Goal: Contribute content: Contribute content

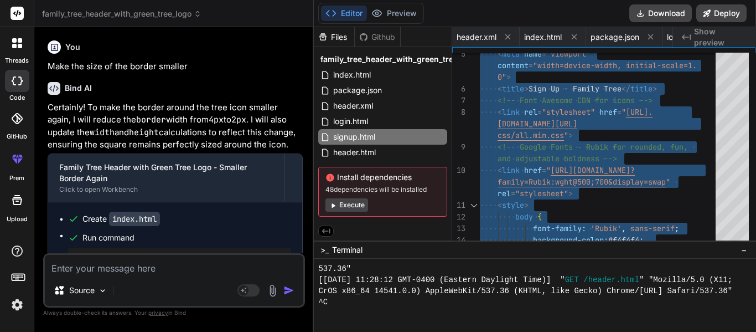
scroll to position [11074, 0]
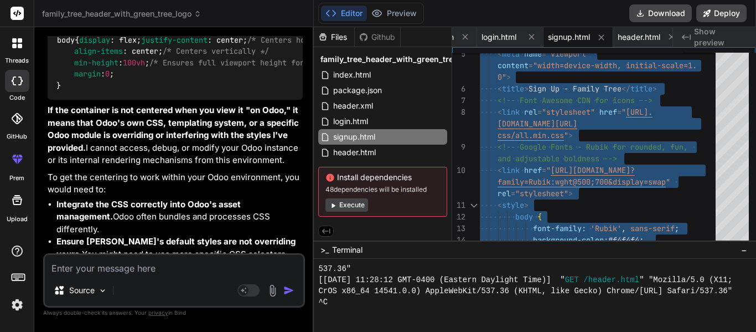
click at [143, 268] on textarea at bounding box center [174, 265] width 259 height 20
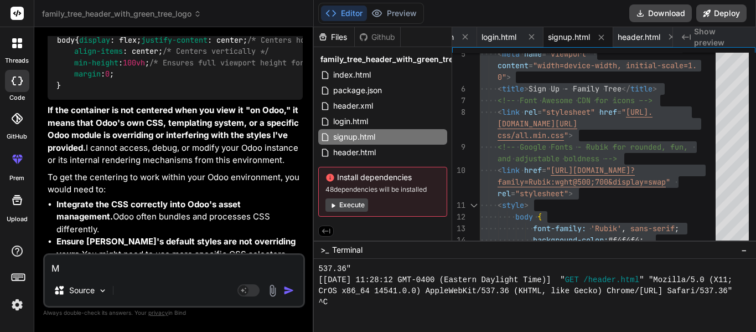
type textarea "Ma"
type textarea "x"
type textarea "[PERSON_NAME]"
type textarea "x"
type textarea "Ma"
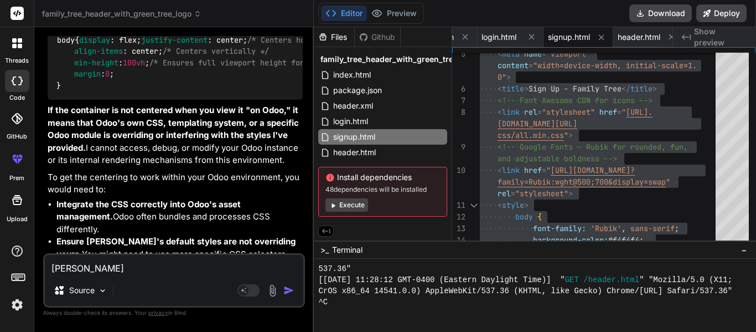
type textarea "x"
type textarea "Mak"
type textarea "x"
type textarea "Make"
type textarea "x"
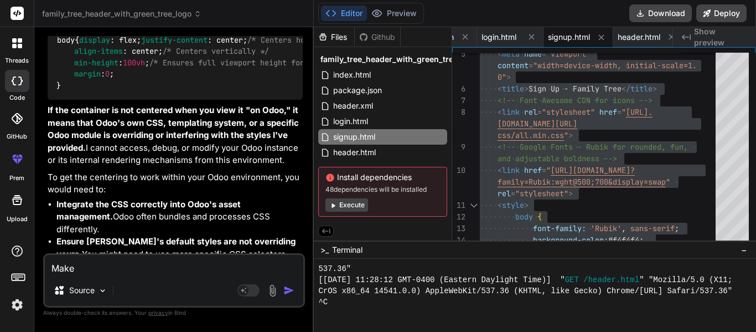
type textarea "Make"
type textarea "x"
type textarea "Make e"
type textarea "x"
type textarea "Make em"
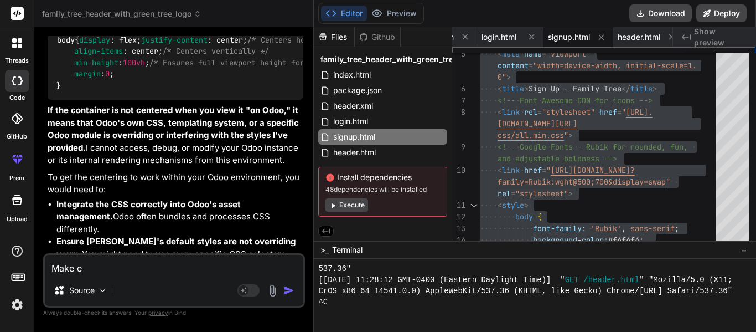
type textarea "x"
type textarea "Make e"
type textarea "x"
type textarea "Make"
type textarea "x"
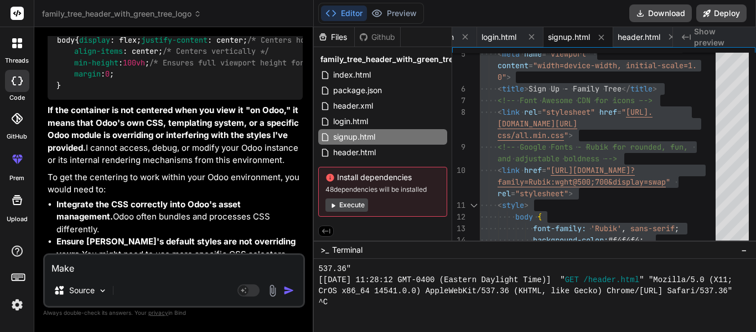
type textarea "Make m"
type textarea "x"
type textarea "Make me"
type textarea "x"
type textarea "Make me"
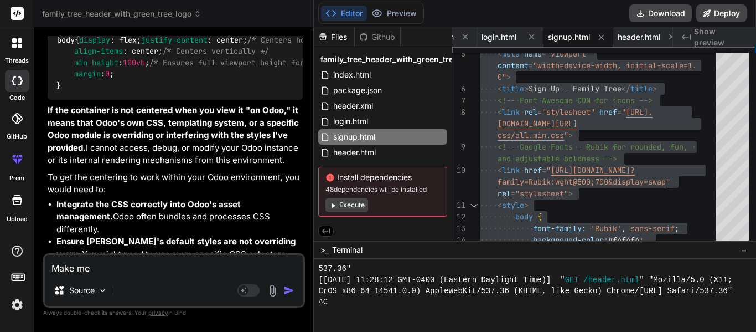
type textarea "x"
type textarea "Make me t"
type textarea "x"
type textarea "Make me th"
type textarea "x"
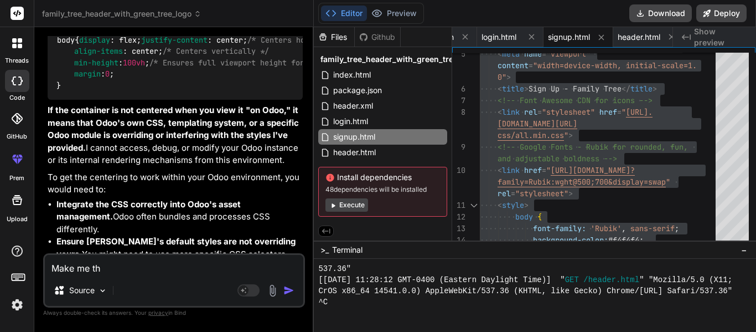
type textarea "Make me the"
type textarea "x"
type textarea "Make me the"
type textarea "x"
type textarea "Make me the d"
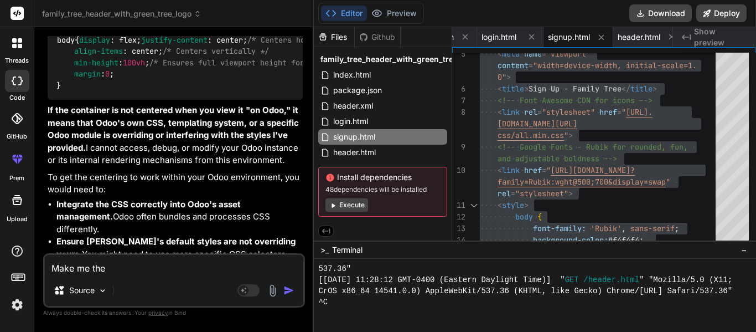
type textarea "x"
type textarea "Make me the da"
type textarea "x"
type textarea "Make me the das"
type textarea "x"
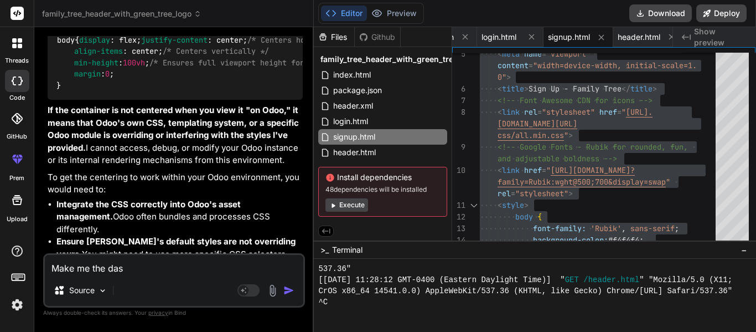
type textarea "Make me the dash"
type textarea "x"
type textarea "Make me the dashb"
type textarea "x"
type textarea "Make me the dashbo"
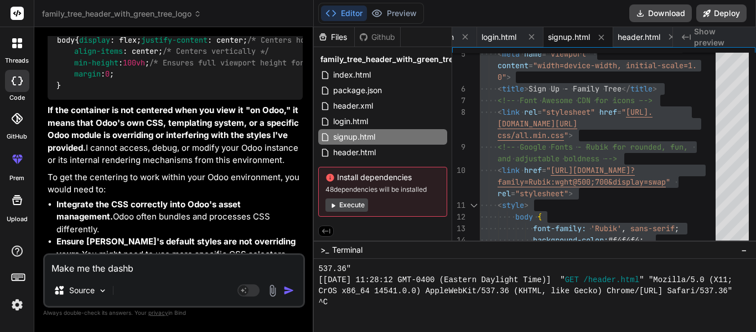
type textarea "x"
type textarea "Make me the dashboa"
type textarea "x"
type textarea "Make me the dashboar"
type textarea "x"
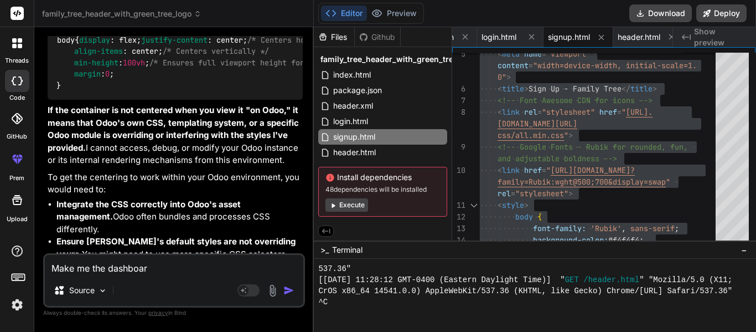
type textarea "Make me the dashboard"
type textarea "x"
type textarea "Make me the dashboard."
type textarea "x"
type textarea "Make me the dashboard.h"
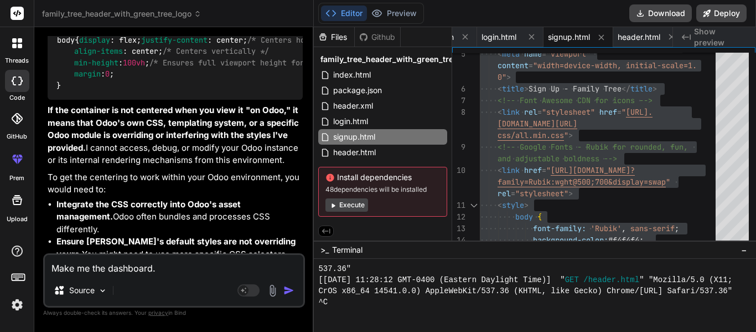
type textarea "x"
type textarea "Make me the [DOMAIN_NAME]"
type textarea "x"
type textarea "Make me the dashboard.htm"
type textarea "x"
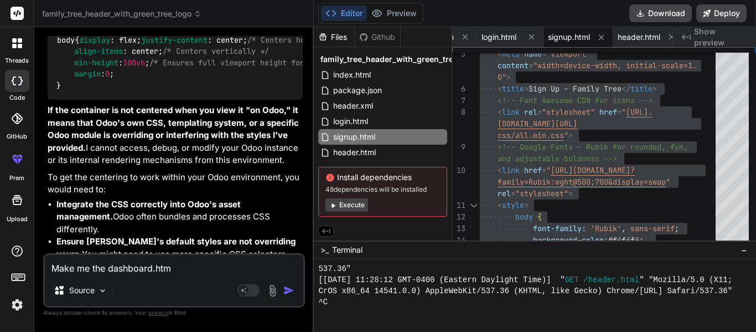
type textarea "Make me the dashboard.html"
type textarea "x"
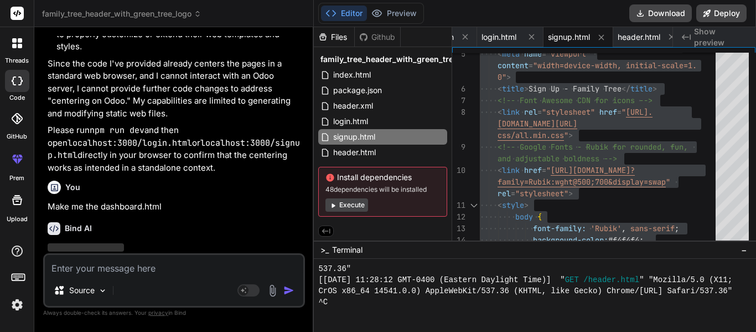
scroll to position [9818, 0]
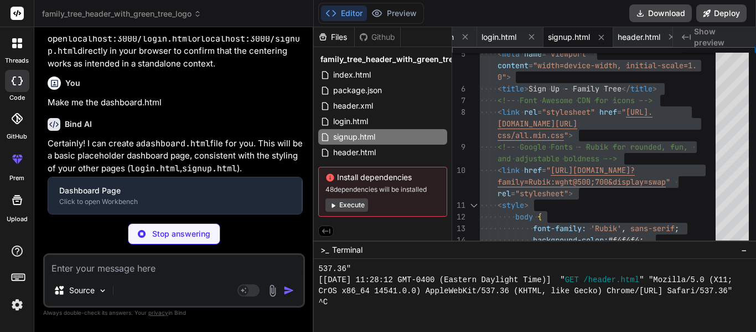
type textarea "x"
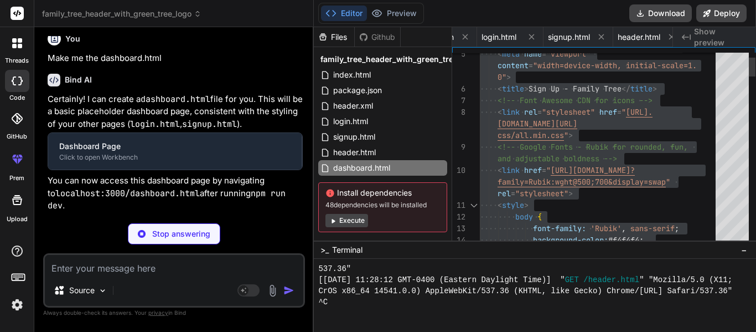
type textarea "x"
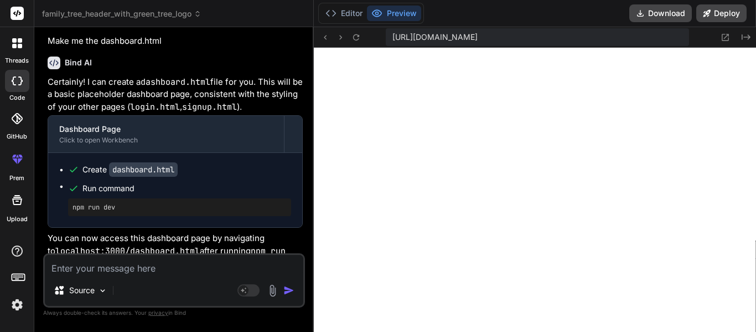
scroll to position [9964, 0]
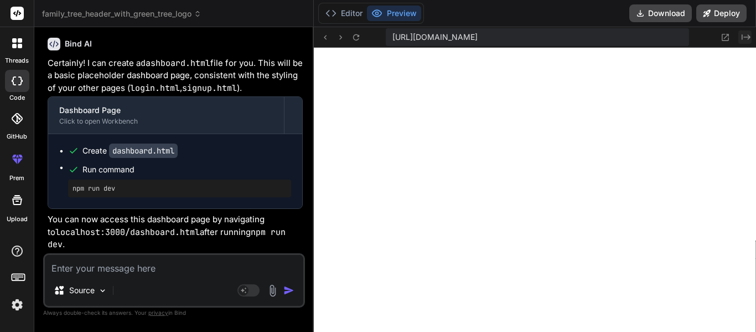
click at [746, 38] on icon "Created with Pixso." at bounding box center [746, 37] width 9 height 9
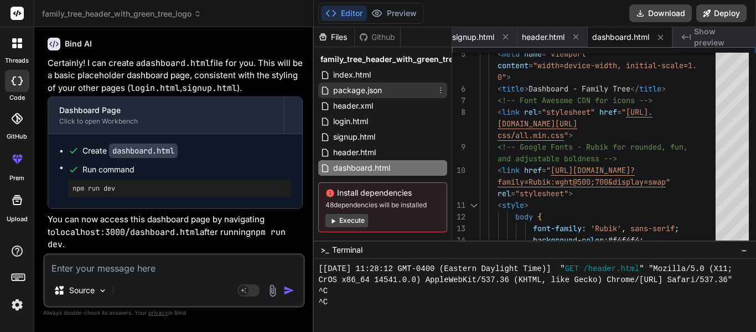
click at [353, 88] on span "package.json" at bounding box center [357, 90] width 51 height 13
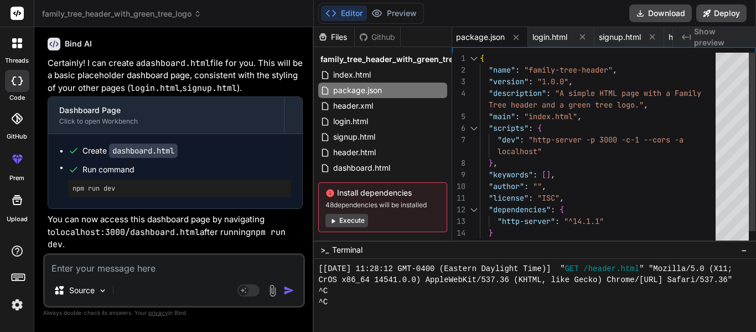
click at [576, 114] on div ""main" : "index.html" , "scripts" : { "dev" : "http-server -p 3000 -c-1 --cors …" at bounding box center [601, 157] width 243 height 209
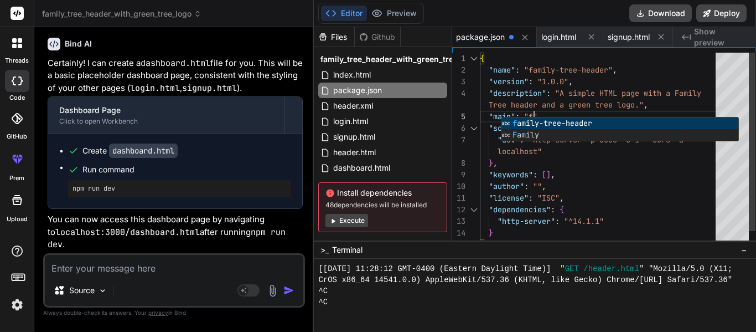
scroll to position [59, 0]
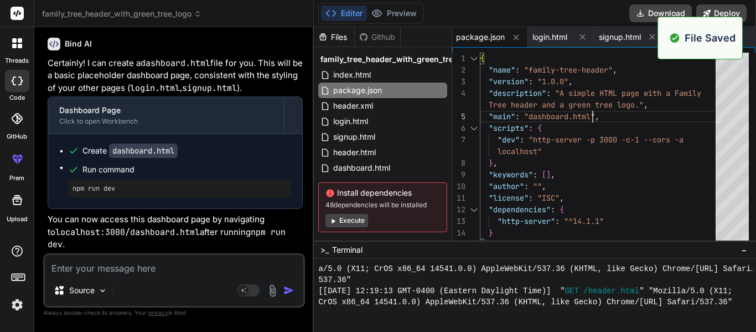
type textarea "{ "name": "family-tree-header", "version": "1.0.0", "description": "A simple HT…"
click at [747, 38] on span "Show preview" at bounding box center [720, 37] width 53 height 22
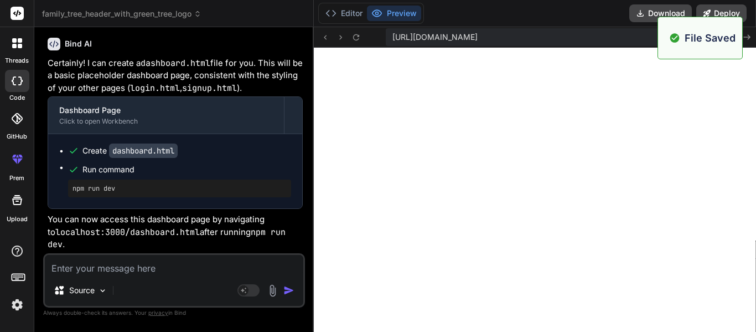
click at [747, 38] on icon "Created with Pixso." at bounding box center [746, 37] width 9 height 9
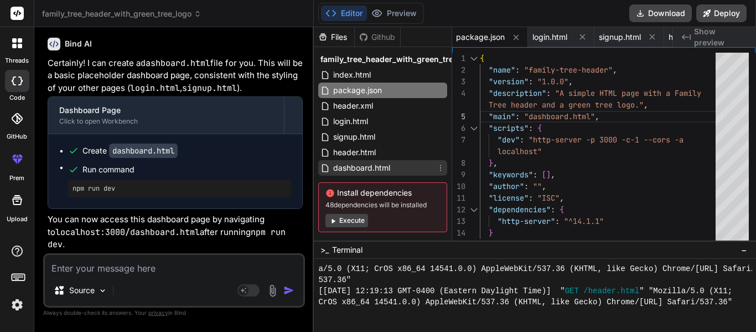
click at [371, 162] on span "dashboard.html" at bounding box center [361, 167] width 59 height 13
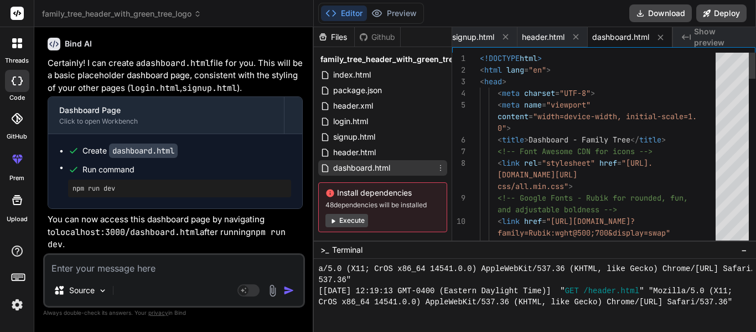
scroll to position [11, 0]
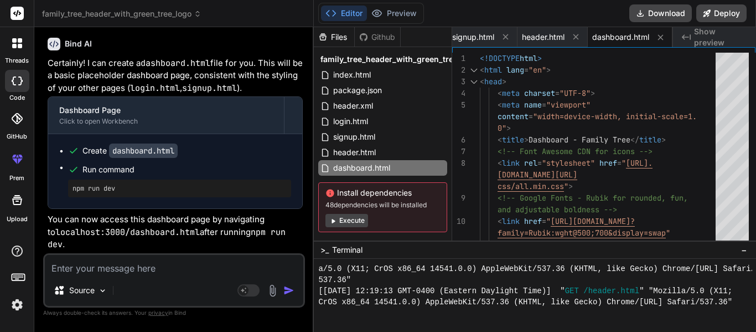
click at [724, 37] on span "Show preview" at bounding box center [720, 37] width 53 height 22
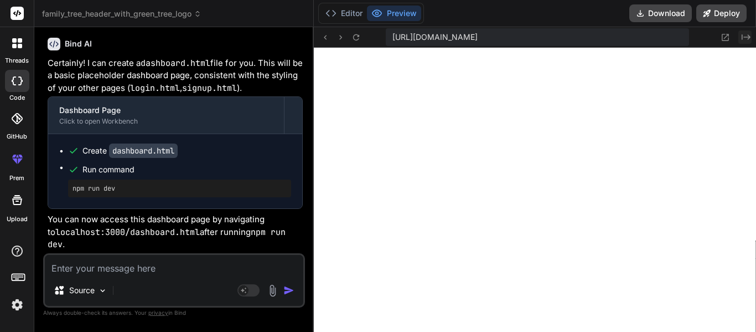
click at [744, 38] on icon "Created with Pixso." at bounding box center [746, 37] width 9 height 9
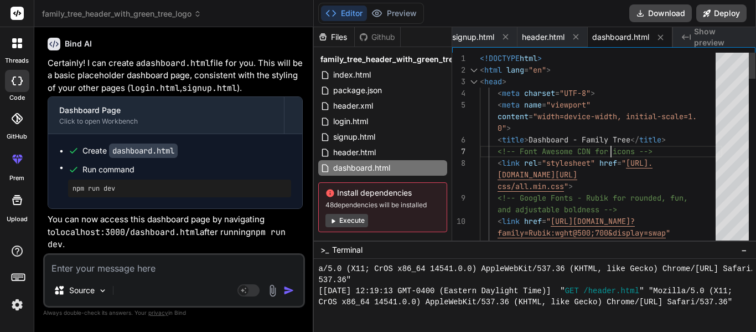
type textarea "<!DOCTYPE html> <html lang="en"> <head> <meta charset="UTF-8"> <meta name="view…"
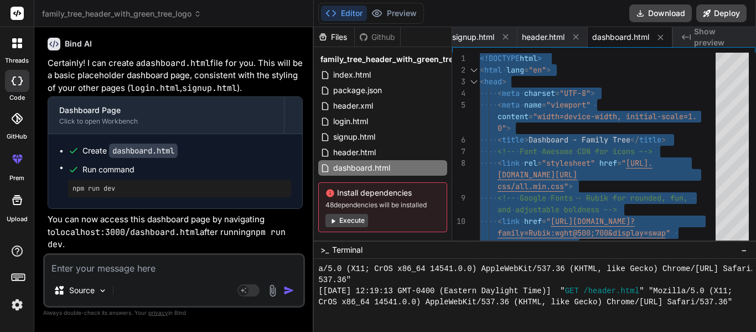
click at [130, 265] on textarea at bounding box center [174, 265] width 259 height 20
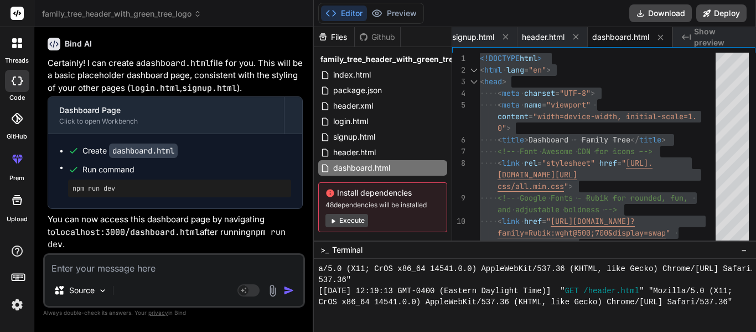
type textarea "R"
type textarea "x"
type textarea "Re"
type textarea "x"
type textarea "Rem"
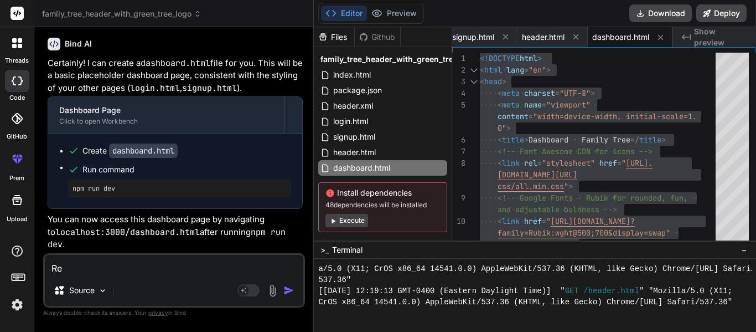
type textarea "x"
type textarea "Remo"
type textarea "x"
type textarea "Remov"
type textarea "x"
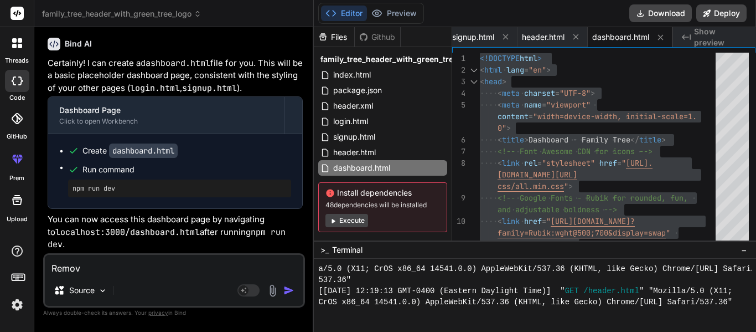
type textarea "Remove"
type textarea "x"
type textarea "Remove"
type textarea "x"
type textarea "Remove t"
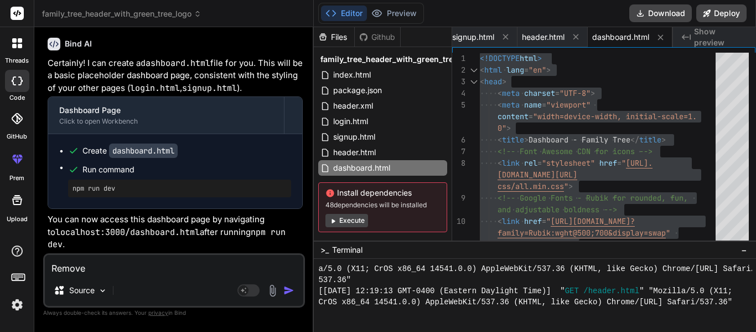
type textarea "x"
type textarea "Remove th"
type textarea "x"
type textarea "Remove the"
type textarea "x"
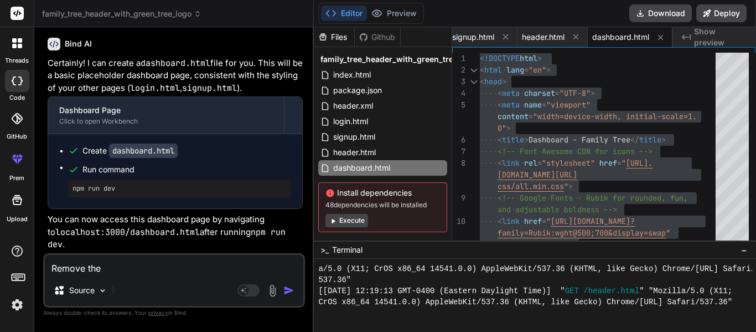
type textarea "Remove the"
type textarea "x"
type textarea "Remove the c"
type textarea "x"
type textarea "Remove the co"
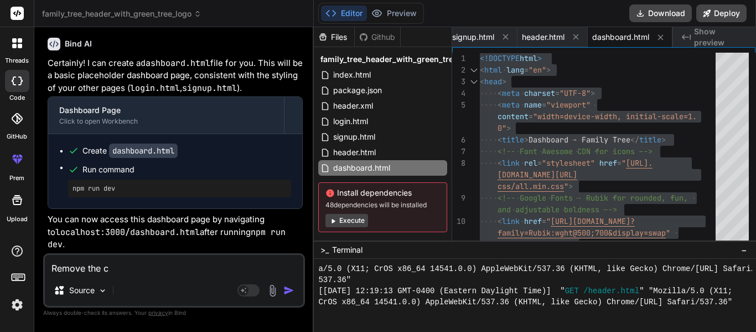
type textarea "x"
type textarea "Remove the con"
type textarea "x"
type textarea "Remove the cont"
type textarea "x"
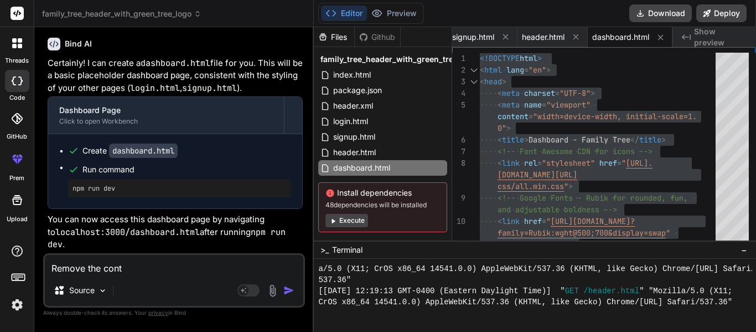
type textarea "Remove the conta"
type textarea "x"
type textarea "Remove the contai"
type textarea "x"
type textarea "Remove the contain"
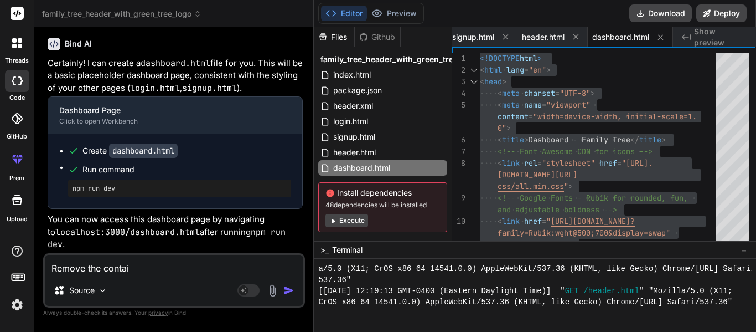
type textarea "x"
type textarea "Remove the containe"
type textarea "x"
type textarea "Remove the container"
type textarea "x"
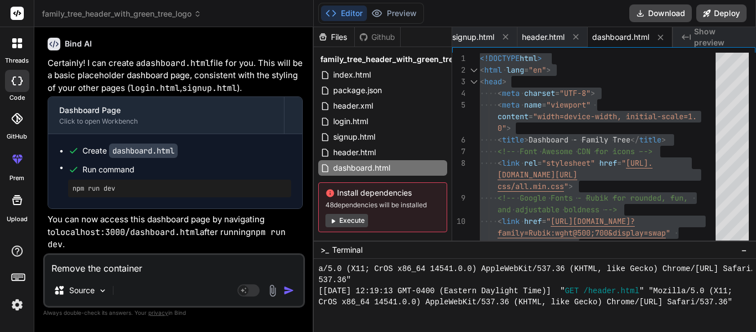
type textarea "Remove the container"
type textarea "x"
type textarea "Remove the container a"
type textarea "x"
type textarea "Remove the container an"
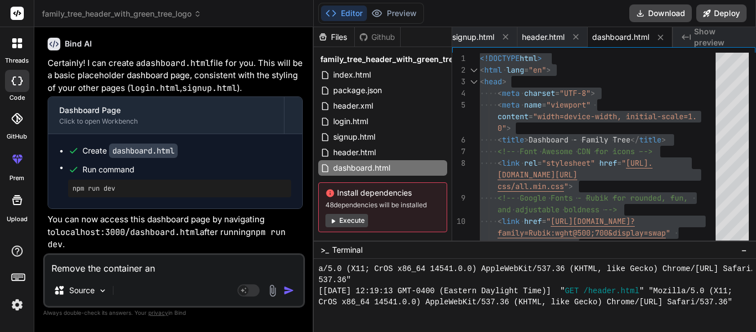
type textarea "x"
type textarea "Remove the container and"
type textarea "x"
type textarea "Remove the container and"
type textarea "x"
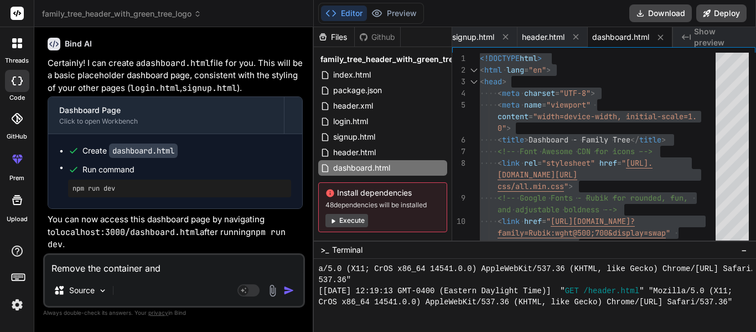
type textarea "Remove the container and m"
type textarea "x"
type textarea "Remove the container and ma"
type textarea "x"
type textarea "Remove the container and mak"
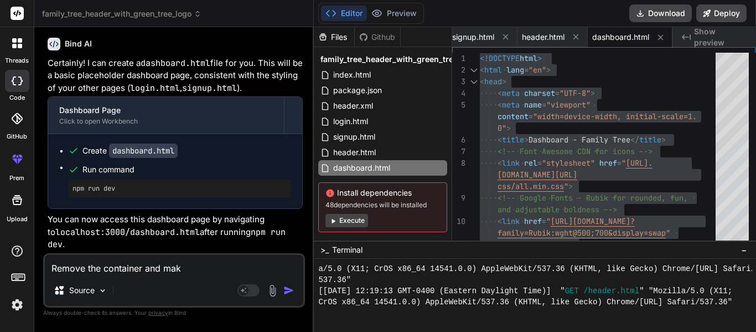
type textarea "x"
type textarea "Remove the container and make"
type textarea "x"
type textarea "Remove the container and make"
type textarea "x"
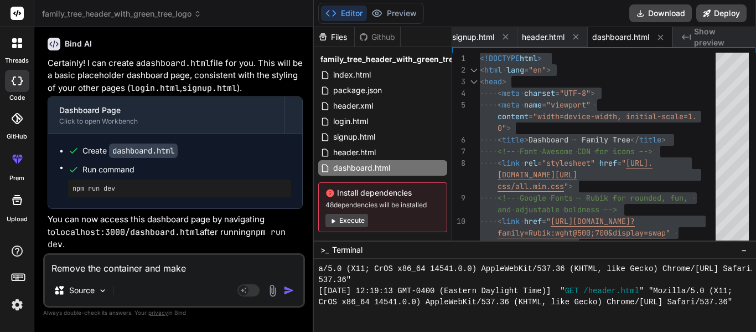
type textarea "Remove the container and make i"
type textarea "x"
type textarea "Remove the container and make it"
type textarea "x"
type textarea "Remove the container and make it"
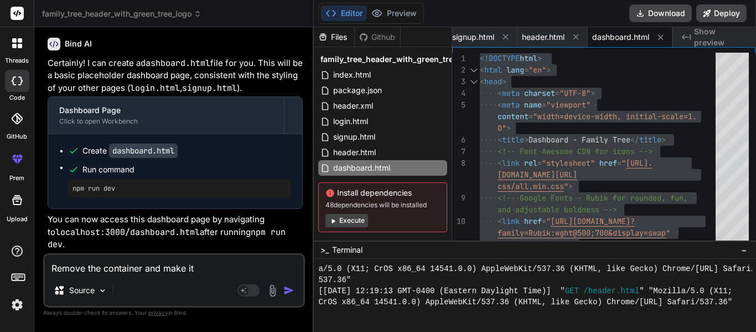
type textarea "x"
type textarea "Remove the container and make it s"
type textarea "x"
type textarea "Remove the container and make it so"
type textarea "x"
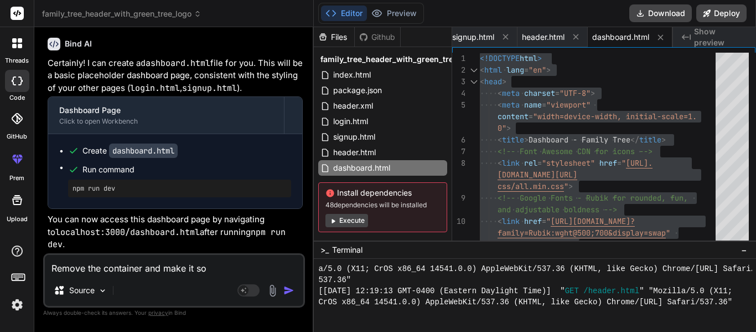
type textarea "Remove the container and make it so"
type textarea "x"
type textarea "Remove the container and make it so i"
type textarea "x"
type textarea "Remove the container and make it so it"
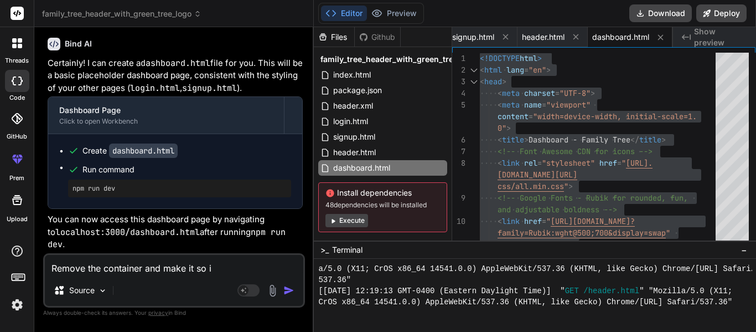
type textarea "x"
type textarea "Remove the container and make it so it"
type textarea "x"
type textarea "Remove the container and make it so it i"
type textarea "x"
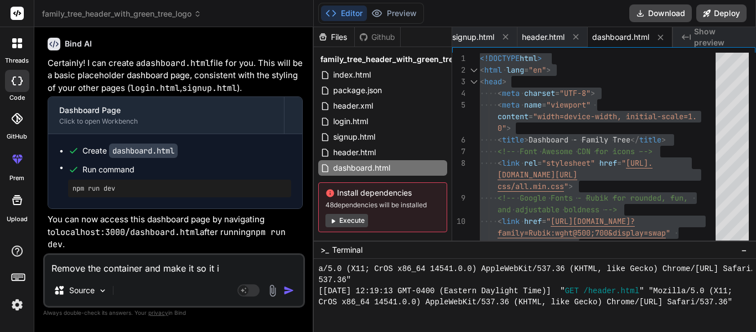
type textarea "Remove the container and make it so it is"
type textarea "x"
type textarea "Remove the container and make it so it is"
type textarea "x"
type textarea "Remove the container and make it so it is o"
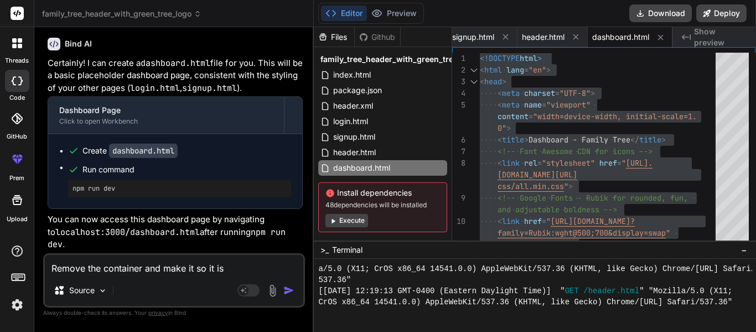
type textarea "x"
type textarea "Remove the container and make it so it is on"
type textarea "x"
type textarea "Remove the container and make it so it is on"
type textarea "x"
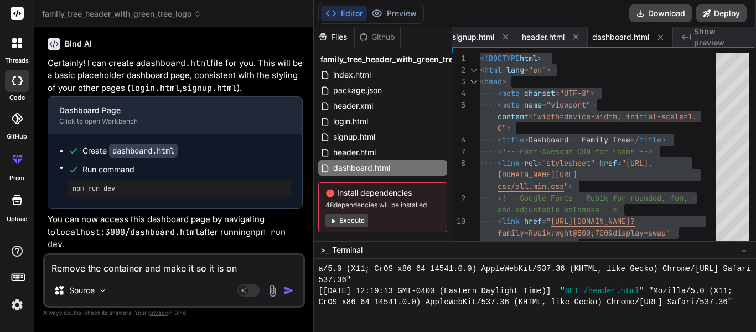
type textarea "Remove the container and make it so it is on t"
type textarea "x"
type textarea "Remove the container and make it so it is on th"
type textarea "x"
type textarea "Remove the container and make it so it is on the"
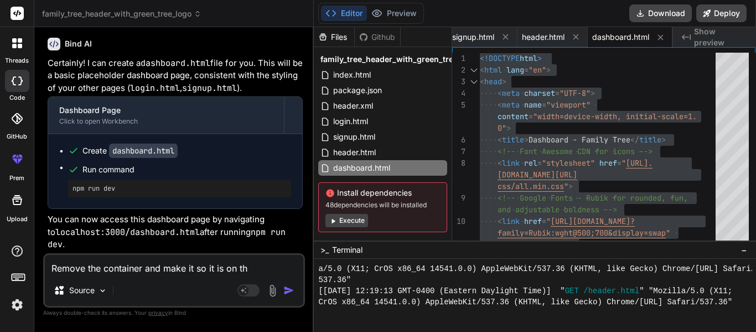
type textarea "x"
type textarea "Remove the container and make it so it is on the"
type textarea "x"
type textarea "Remove the container and make it so it is on the s"
type textarea "x"
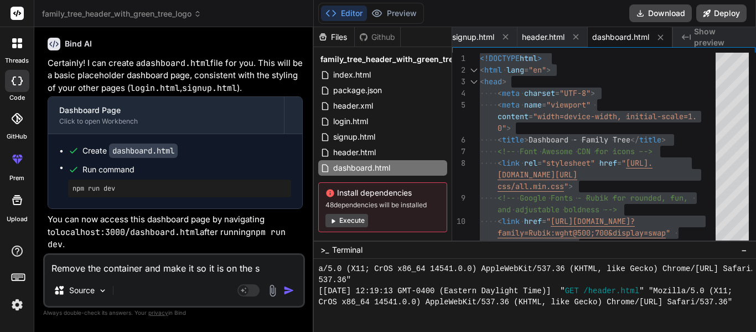
type textarea "Remove the container and make it so it is on the sc"
type textarea "x"
type textarea "Remove the container and make it so it is on the s"
type textarea "x"
type textarea "Remove the container and make it so it is on the"
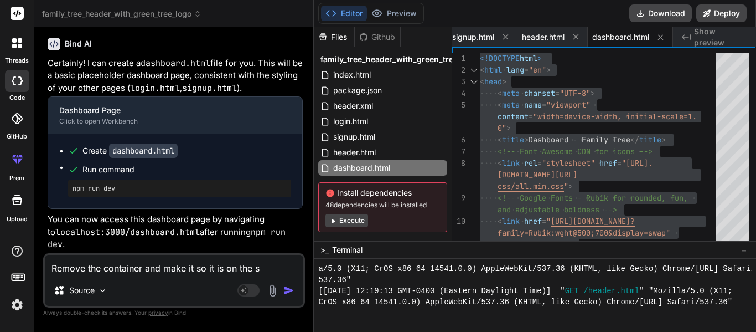
type textarea "x"
type textarea "Remove the container and make it so it is on the b"
type textarea "x"
type textarea "Remove the container and make it so it is on the ba"
type textarea "x"
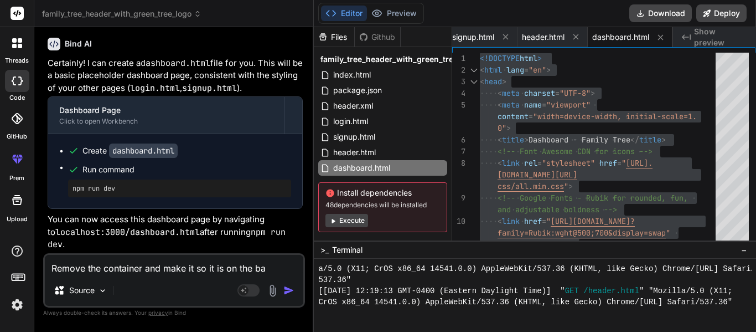
type textarea "Remove the container and make it so it is on the bac"
type textarea "x"
type textarea "Remove the container and make it so it is on the back"
type textarea "x"
type textarea "Remove the container and make it so it is on the backg"
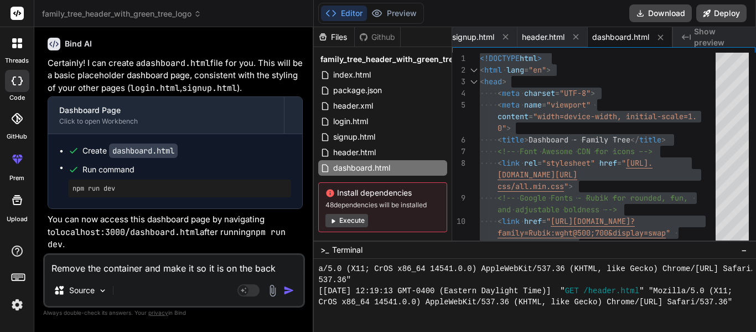
type textarea "x"
type textarea "Remove the container and make it so it is on the backgr"
type textarea "x"
type textarea "Remove the container and make it so it is on the backgro"
type textarea "x"
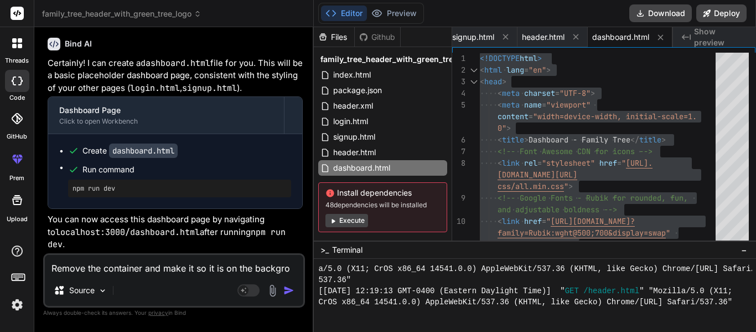
type textarea "Remove the container and make it so it is on the backgrou"
type textarea "x"
type textarea "Remove the container and make it so it is on the backgroun"
type textarea "x"
type textarea "Remove the container and make it so it is on the background"
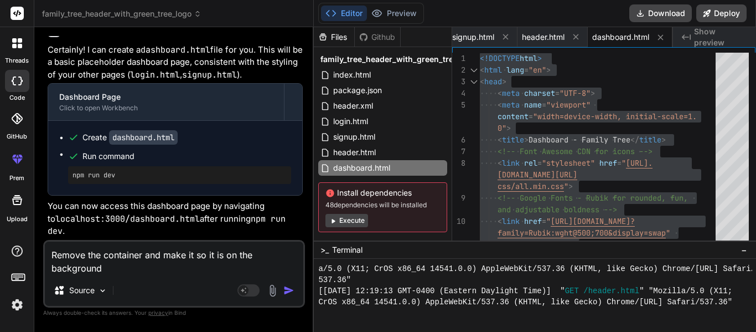
type textarea "x"
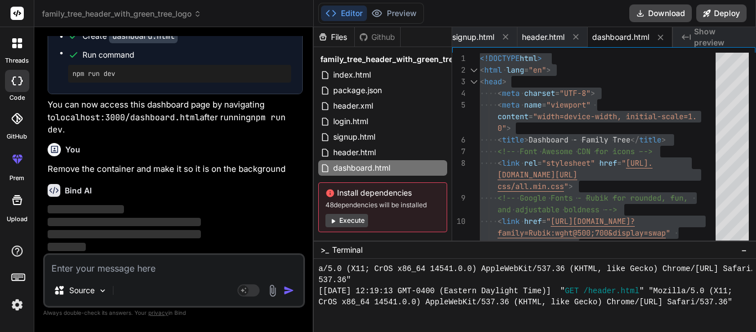
scroll to position [10079, 0]
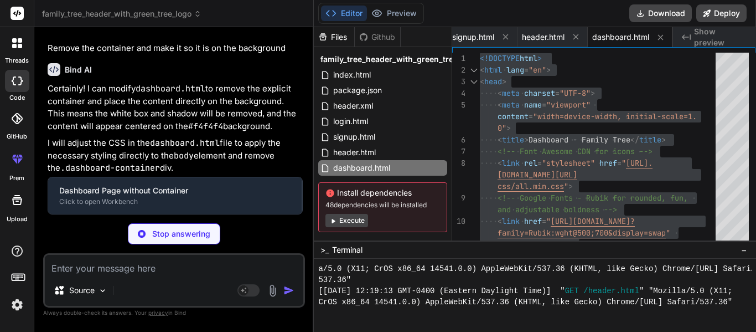
type textarea "x"
type textarea "soon!</p> </div> <a href="index.html" class="back-link">Back to Home</a> </body…"
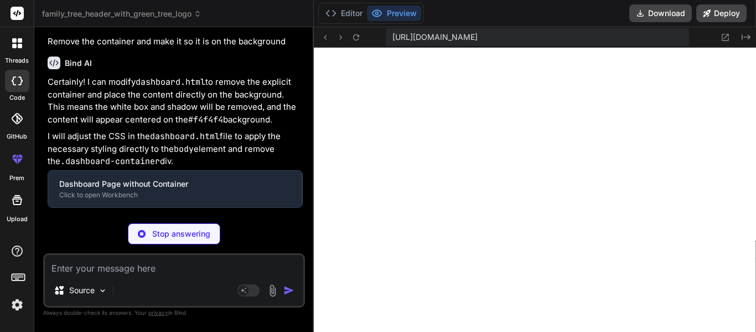
type textarea "x"
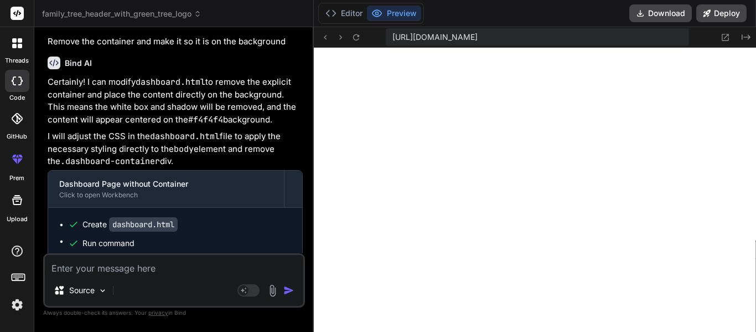
scroll to position [10292, 0]
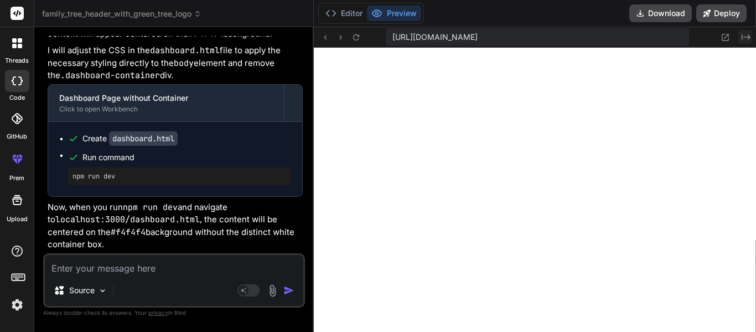
click at [744, 37] on icon "Created with Pixso." at bounding box center [746, 37] width 9 height 9
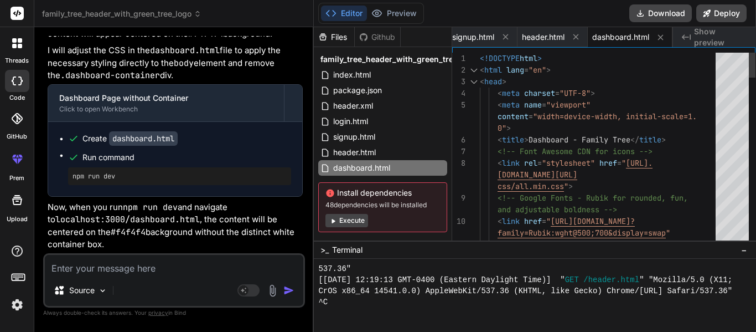
type textarea "<!DOCTYPE html> <html lang="en"> <head> <meta charset="UTF-8"> <meta name="view…"
